Goal: Transaction & Acquisition: Register for event/course

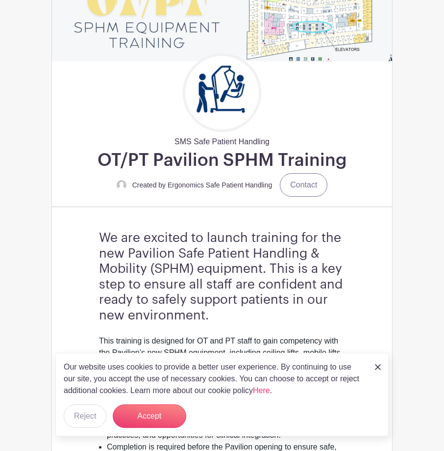
scroll to position [196, 0]
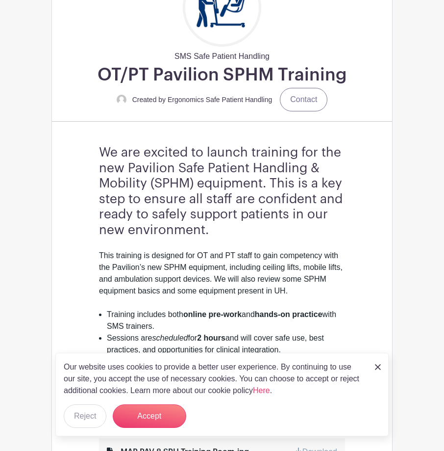
click at [379, 366] on img at bounding box center [378, 367] width 6 height 6
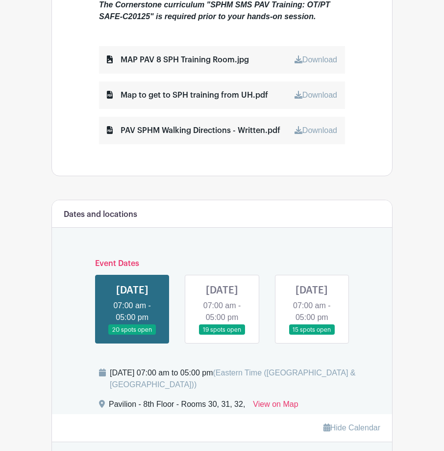
scroll to position [589, 0]
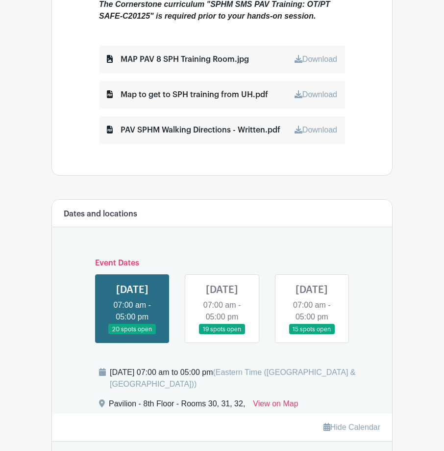
click at [222, 335] on link at bounding box center [222, 335] width 0 height 0
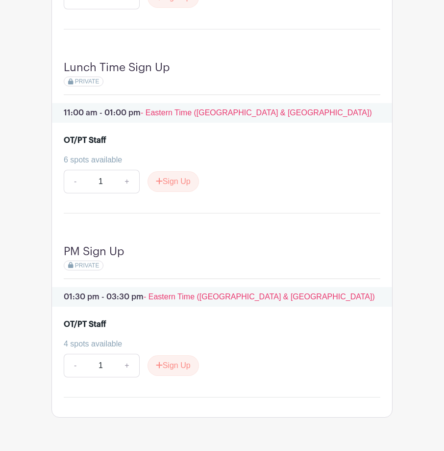
scroll to position [1324, 0]
click at [164, 375] on button "Sign Up" at bounding box center [174, 365] width 52 height 21
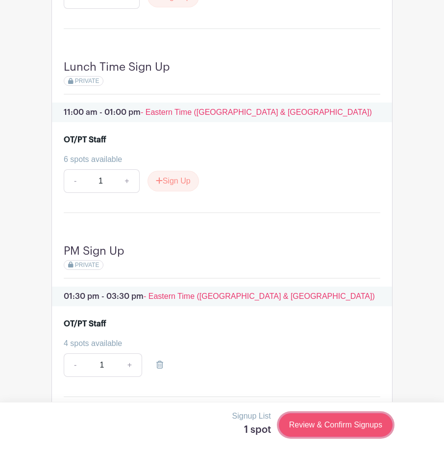
click at [335, 424] on link "Review & Confirm Signups" at bounding box center [336, 425] width 114 height 24
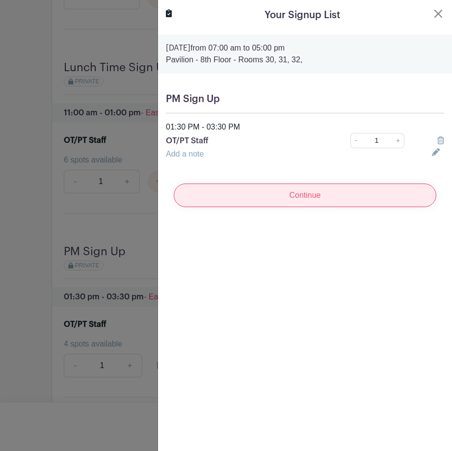
click at [333, 186] on input "Continue" at bounding box center [305, 195] width 262 height 24
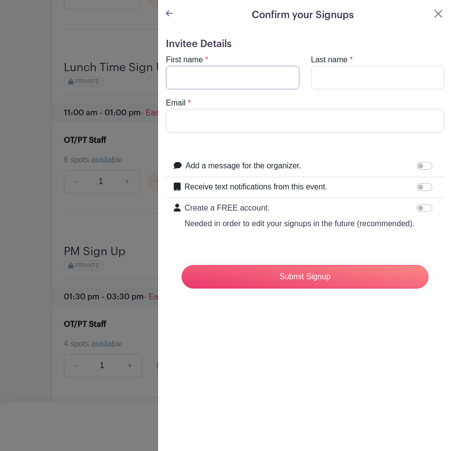
click at [255, 79] on input "First name" at bounding box center [232, 78] width 133 height 24
type input "[PERSON_NAME]"
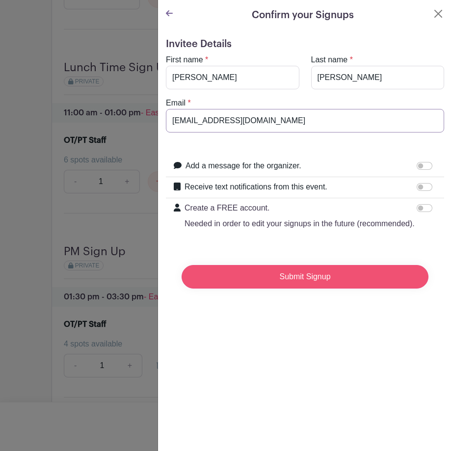
type input "[EMAIL_ADDRESS][DOMAIN_NAME]"
click at [325, 288] on input "Submit Signup" at bounding box center [304, 277] width 247 height 24
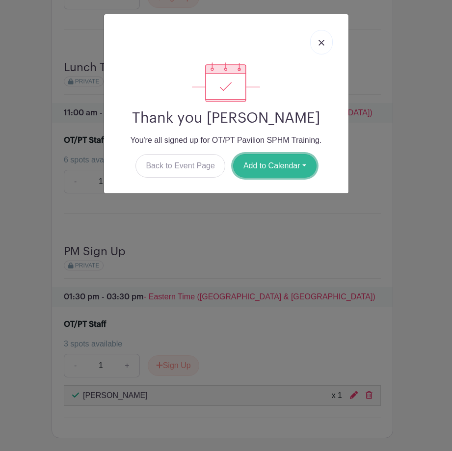
click at [281, 171] on button "Add to Calendar" at bounding box center [274, 166] width 83 height 24
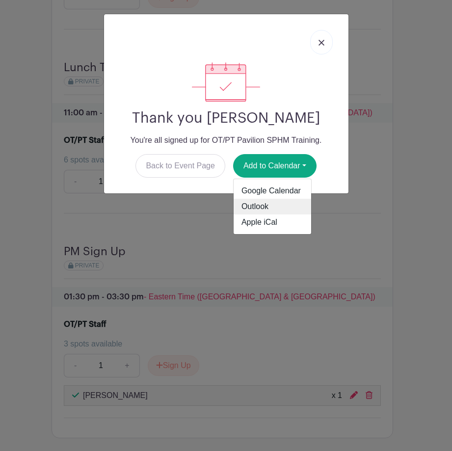
click at [255, 212] on link "Outlook" at bounding box center [272, 207] width 78 height 16
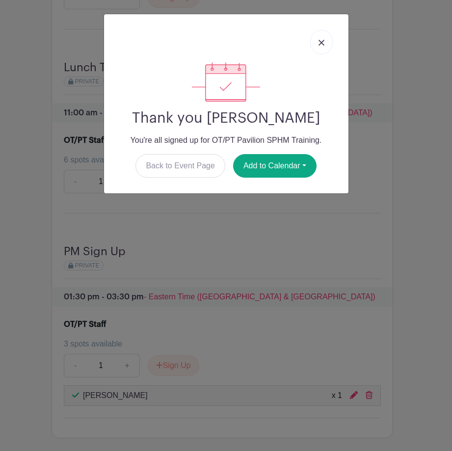
click at [440, 261] on div "Thank you [PERSON_NAME] You're all signed up for OT/PT Pavilion SPHM Training. …" at bounding box center [226, 225] width 452 height 451
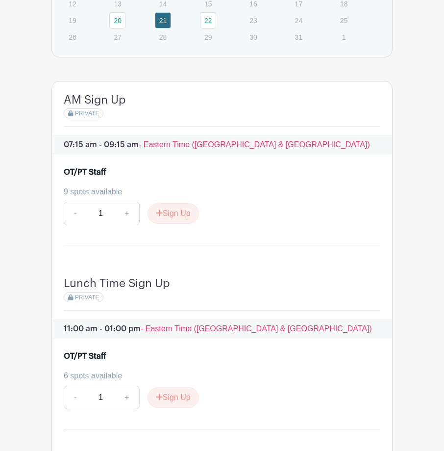
scroll to position [1044, 0]
